Goal: Information Seeking & Learning: Learn about a topic

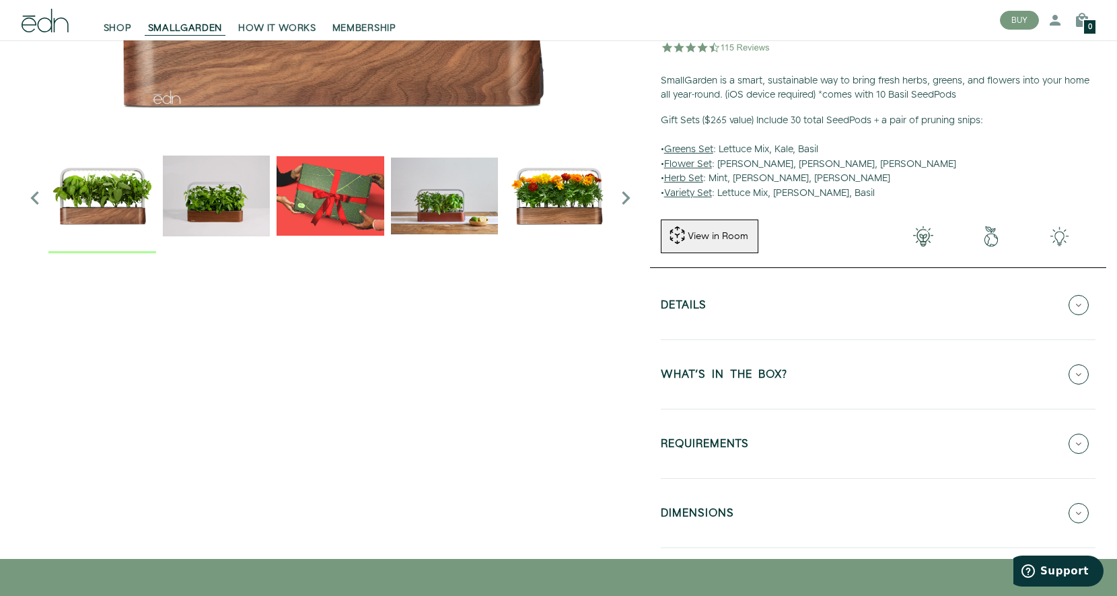
click at [781, 444] on button "REQUIREMENTS" at bounding box center [878, 443] width 435 height 47
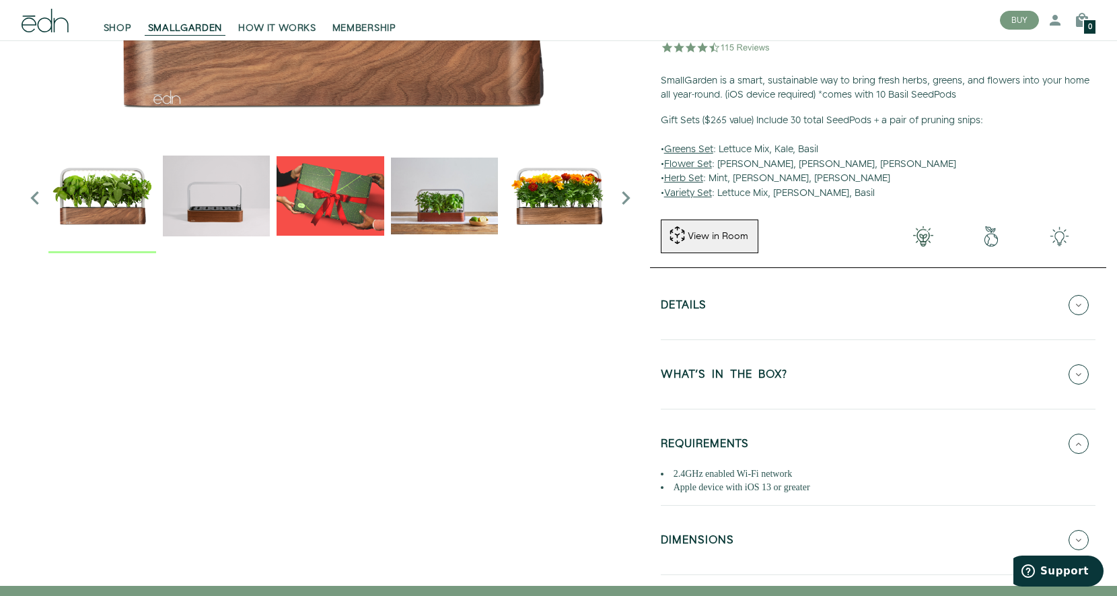
click at [832, 431] on button "REQUIREMENTS" at bounding box center [878, 443] width 435 height 47
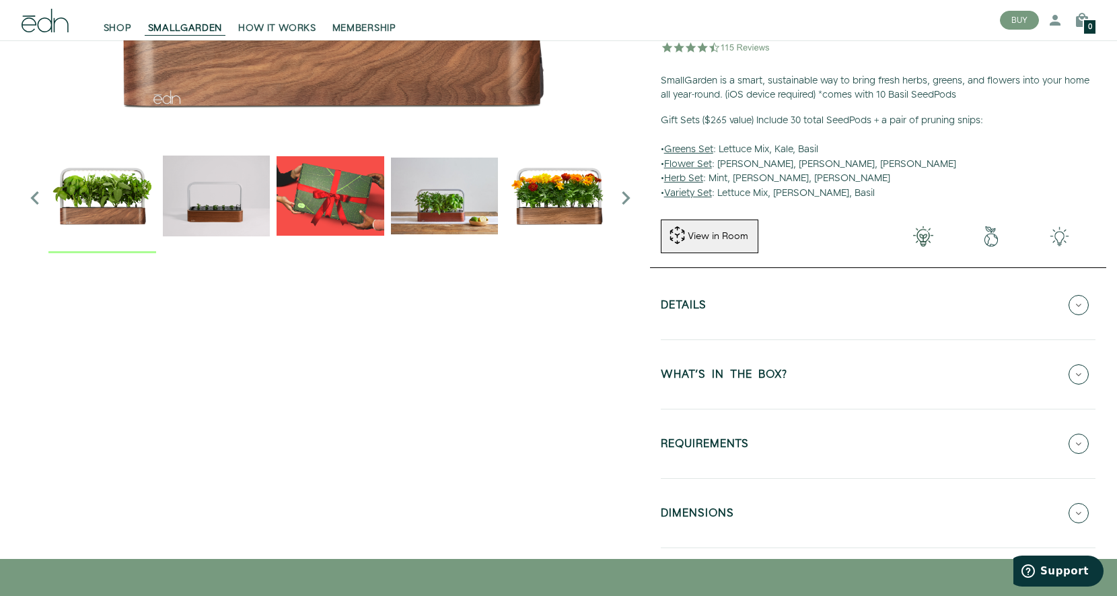
click at [814, 378] on button "WHAT'S IN THE BOX?" at bounding box center [878, 374] width 435 height 47
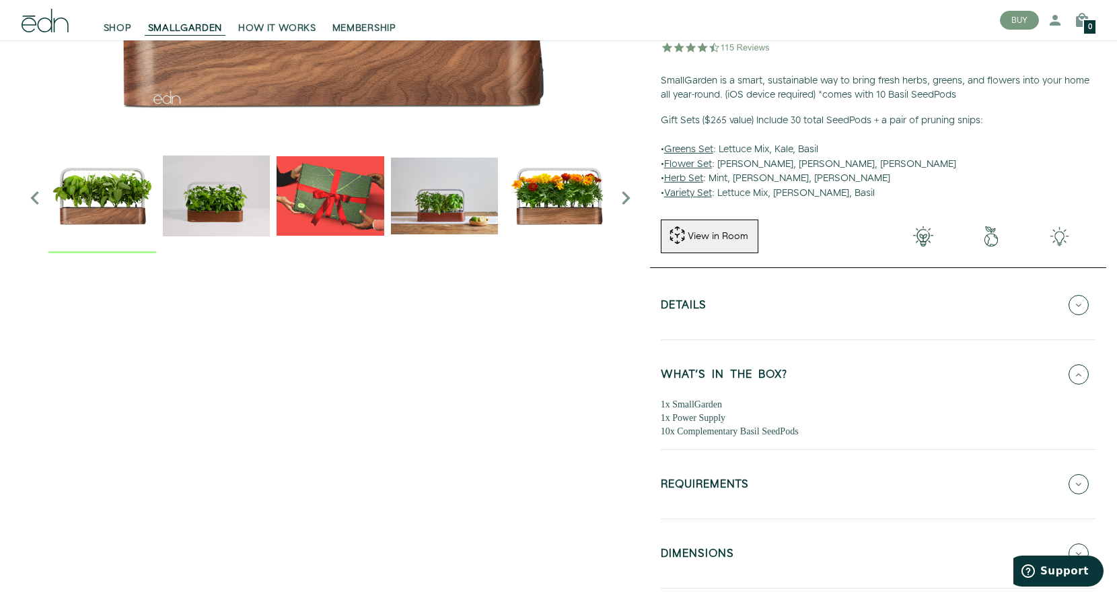
click at [814, 376] on button "WHAT'S IN THE BOX?" at bounding box center [878, 374] width 435 height 47
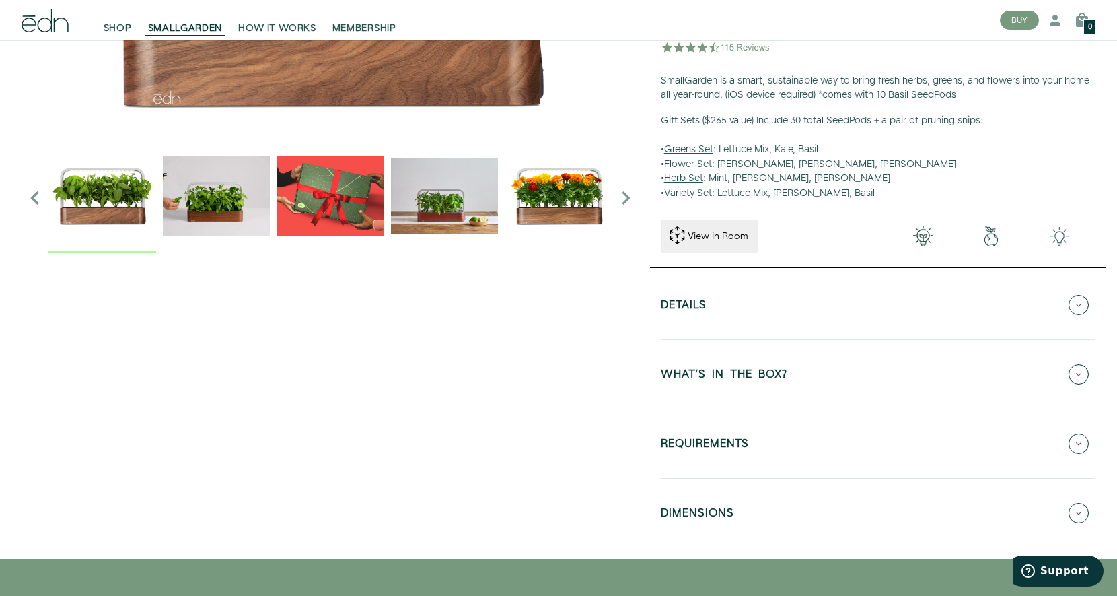
click at [806, 315] on button "Details" at bounding box center [878, 304] width 435 height 47
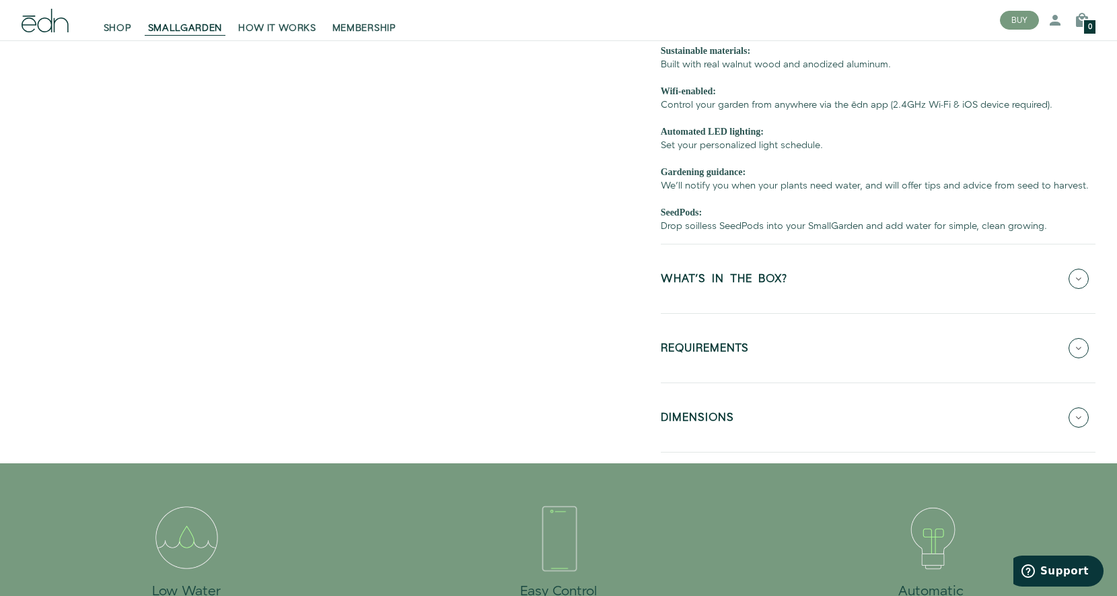
scroll to position [606, 0]
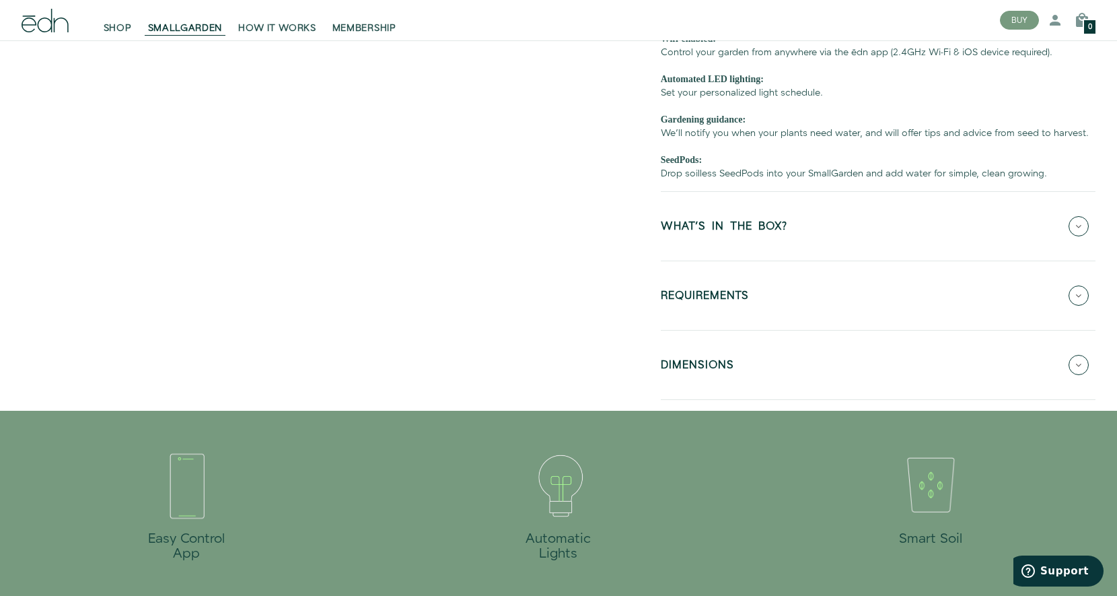
click at [873, 368] on button "DIMENSIONS" at bounding box center [878, 364] width 435 height 47
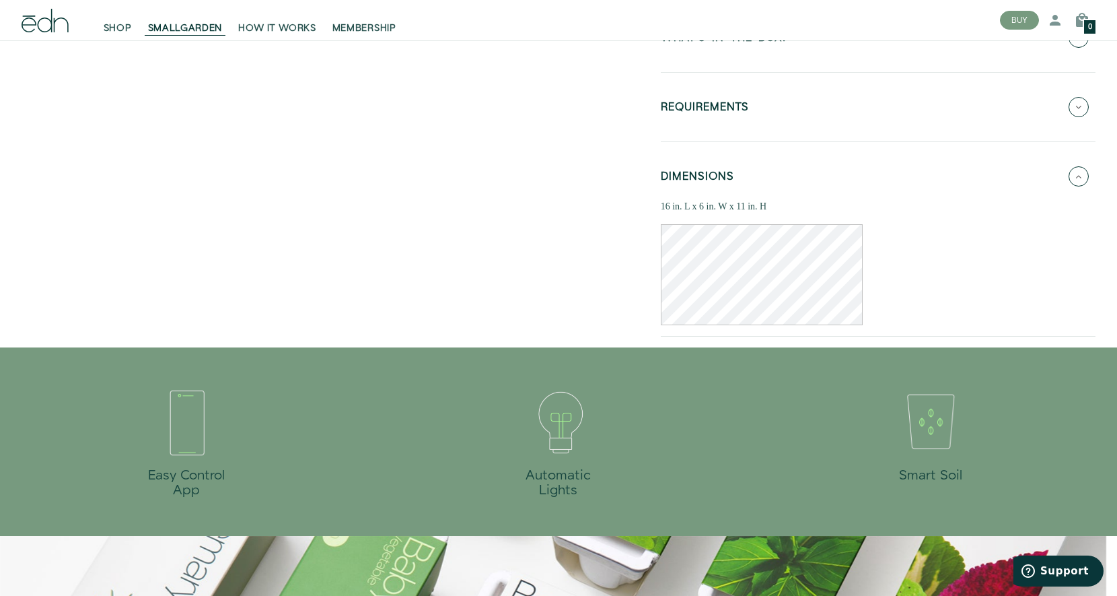
click at [829, 125] on button "REQUIREMENTS" at bounding box center [878, 106] width 435 height 47
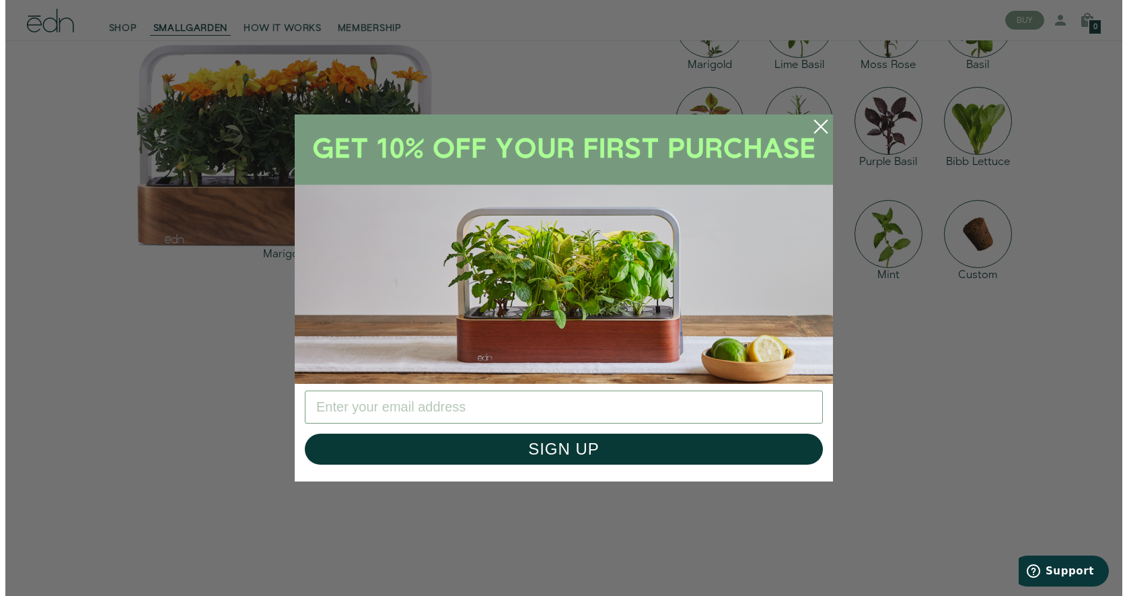
scroll to position [2229, 0]
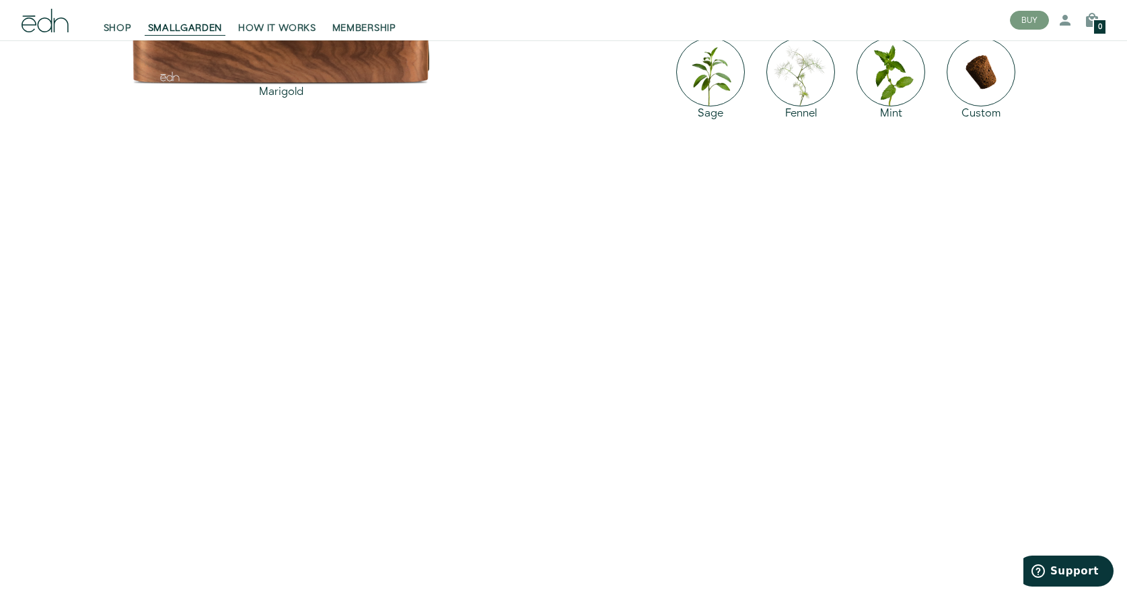
click at [902, 299] on div "Close dialog SIGN UP Submit" at bounding box center [563, 298] width 1127 height 596
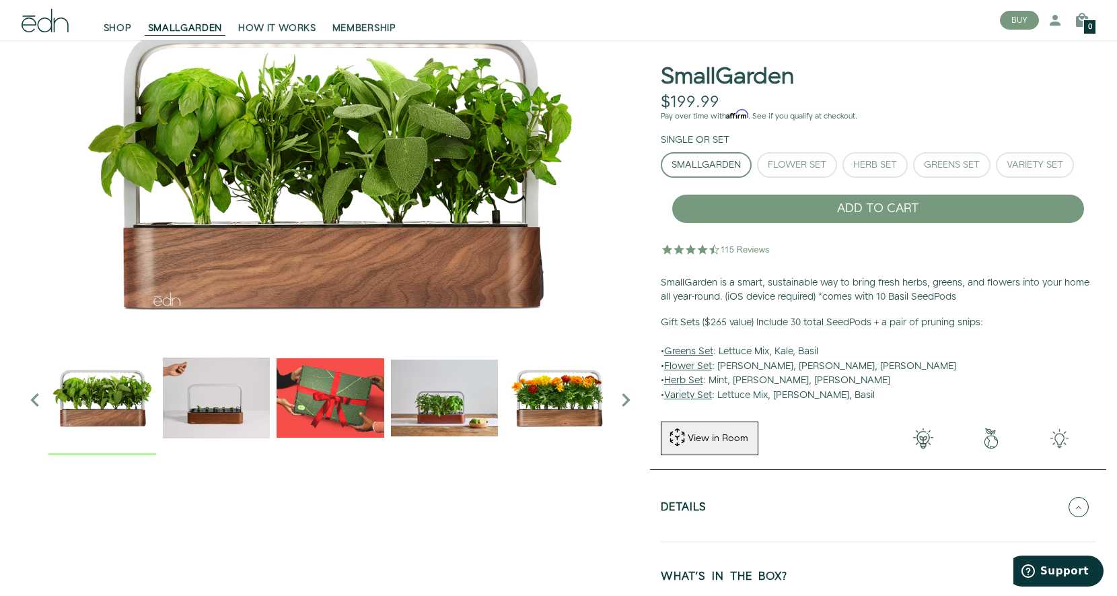
scroll to position [0, 0]
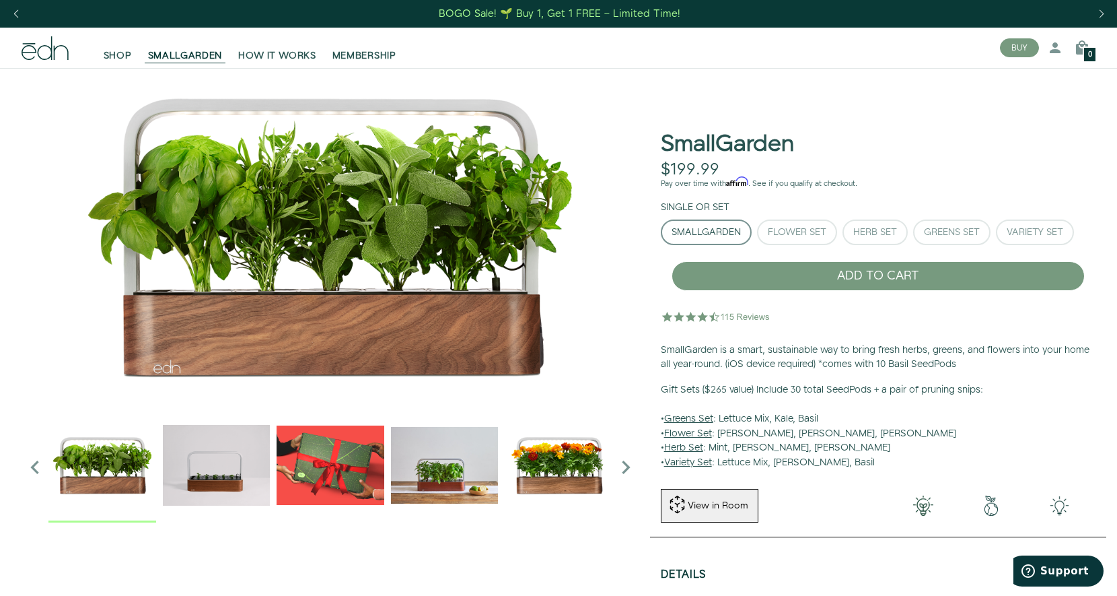
drag, startPoint x: 670, startPoint y: 136, endPoint x: 822, endPoint y: 148, distance: 151.9
click at [822, 148] on div "SmallGarden $199.99 Unavailable Pay over time with Affirm . See if you qualify …" at bounding box center [878, 279] width 456 height 403
drag, startPoint x: 822, startPoint y: 148, endPoint x: 744, endPoint y: 141, distance: 77.8
copy h1 "SmallGarden"
